Goal: Task Accomplishment & Management: Use online tool/utility

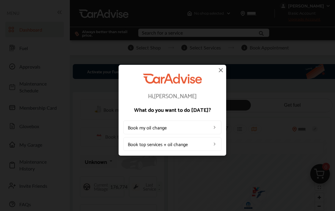
click at [216, 127] on img at bounding box center [214, 127] width 5 height 5
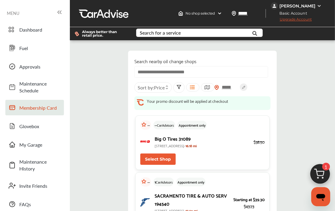
click at [42, 109] on span "Membership Card" at bounding box center [40, 107] width 42 height 7
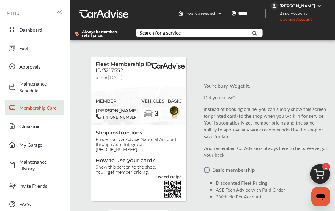
scroll to position [184, 0]
